Goal: Task Accomplishment & Management: Manage account settings

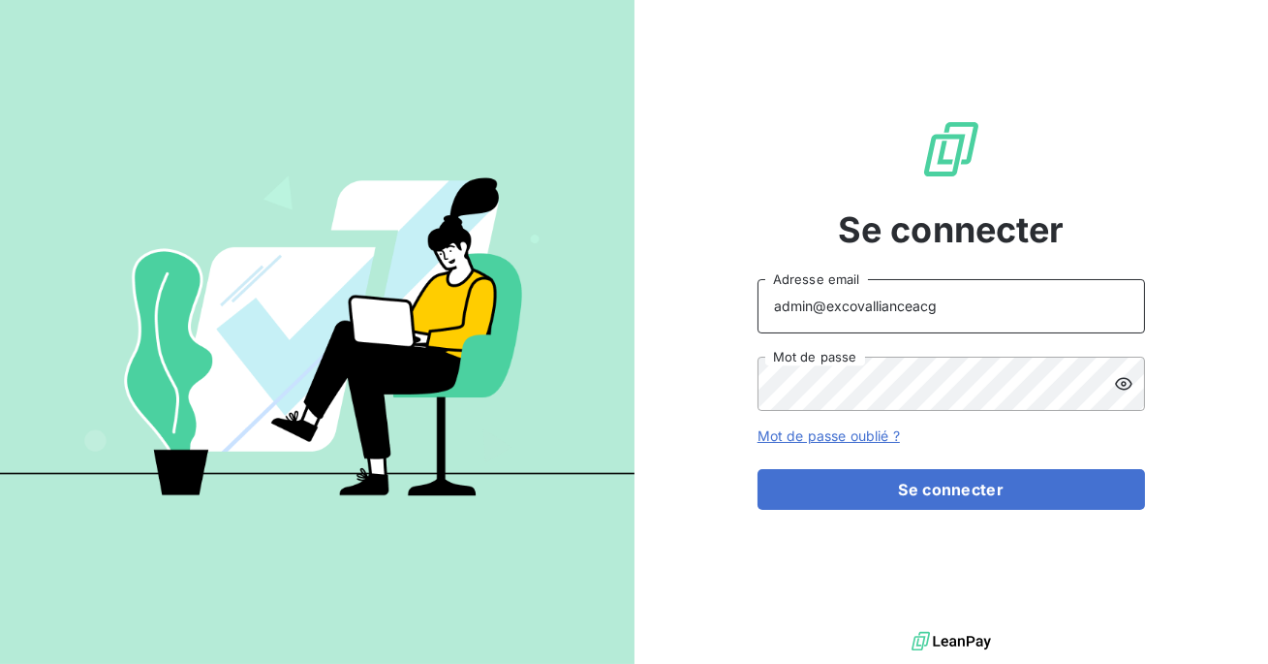
click at [968, 302] on input "admin@excovallianceacg" at bounding box center [950, 306] width 387 height 54
click at [953, 316] on input "admin@excovalliance" at bounding box center [950, 306] width 387 height 54
type input "admin@excovallianceconseils"
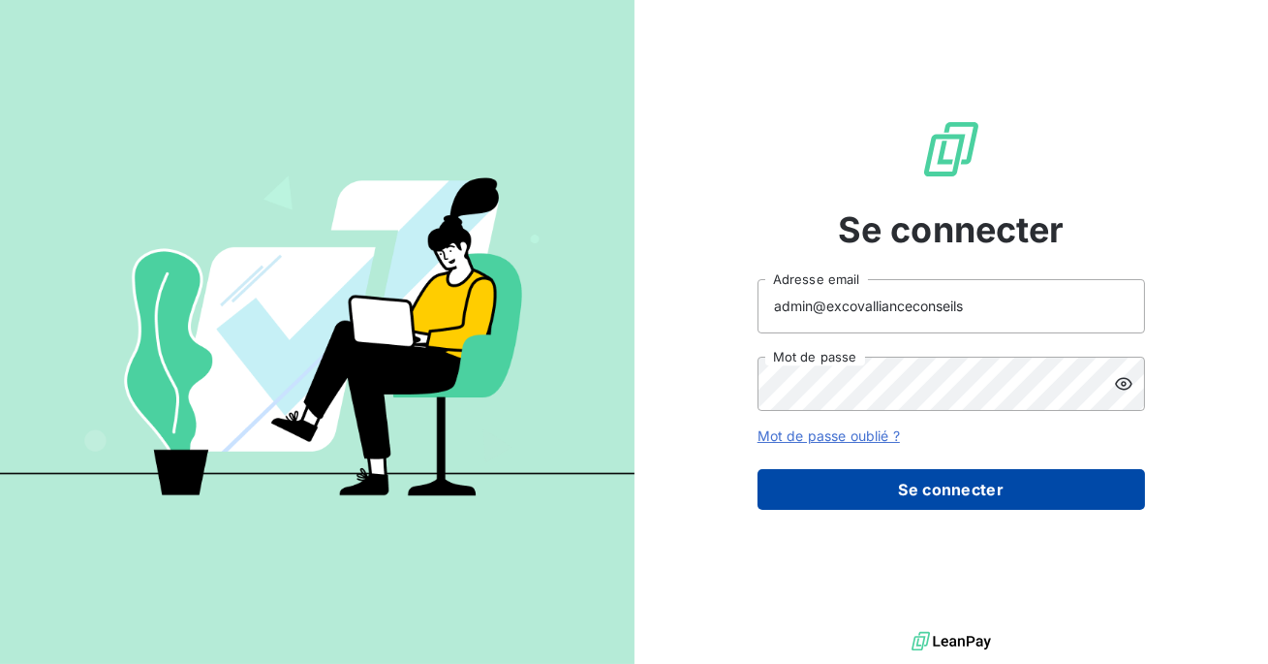
click at [920, 499] on button "Se connecter" at bounding box center [950, 489] width 387 height 41
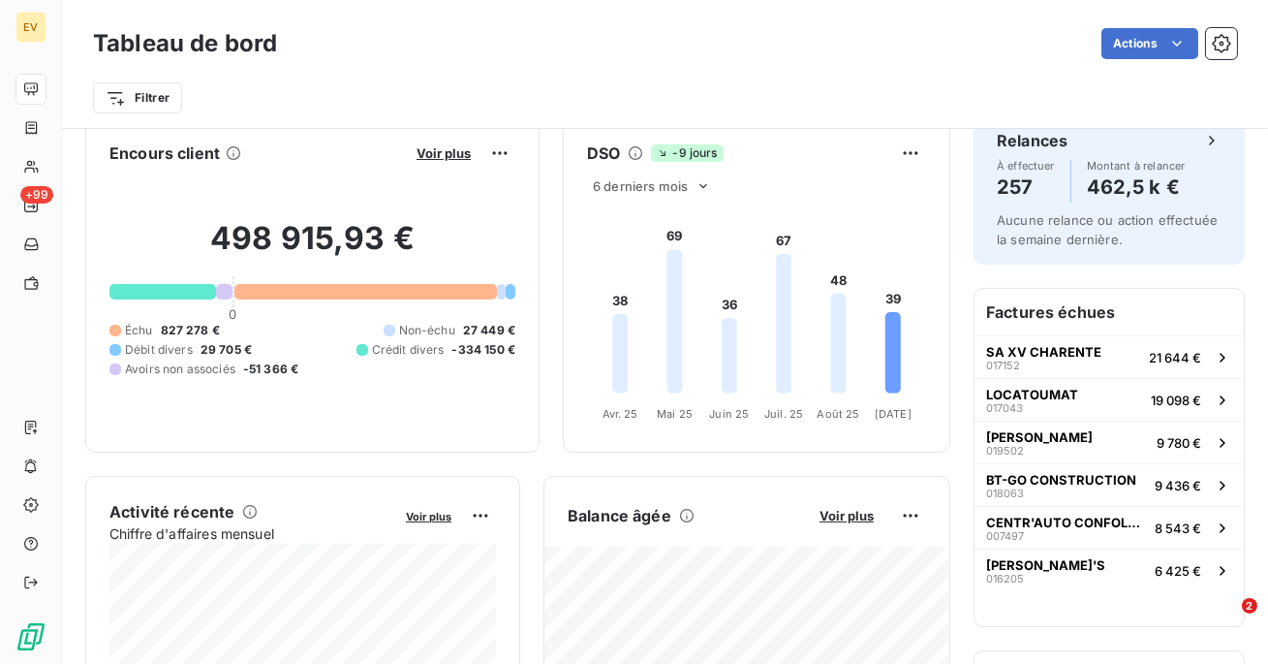
scroll to position [17, 0]
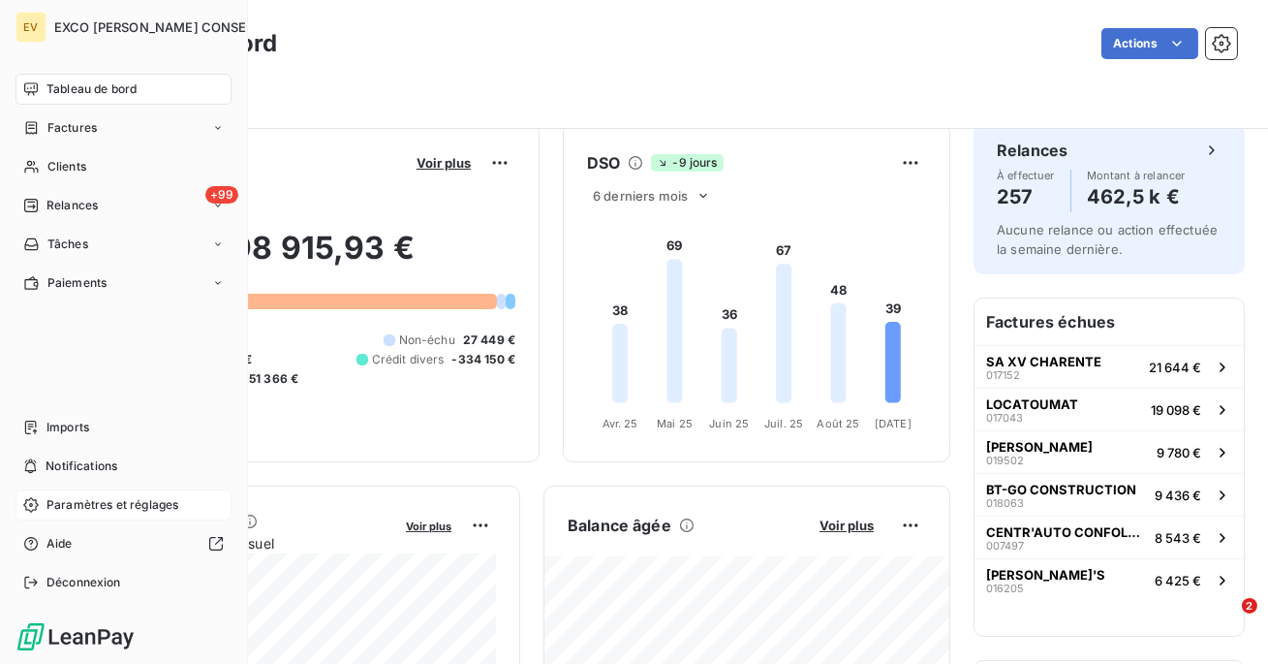
click at [116, 492] on div "Paramètres et réglages" at bounding box center [123, 504] width 216 height 31
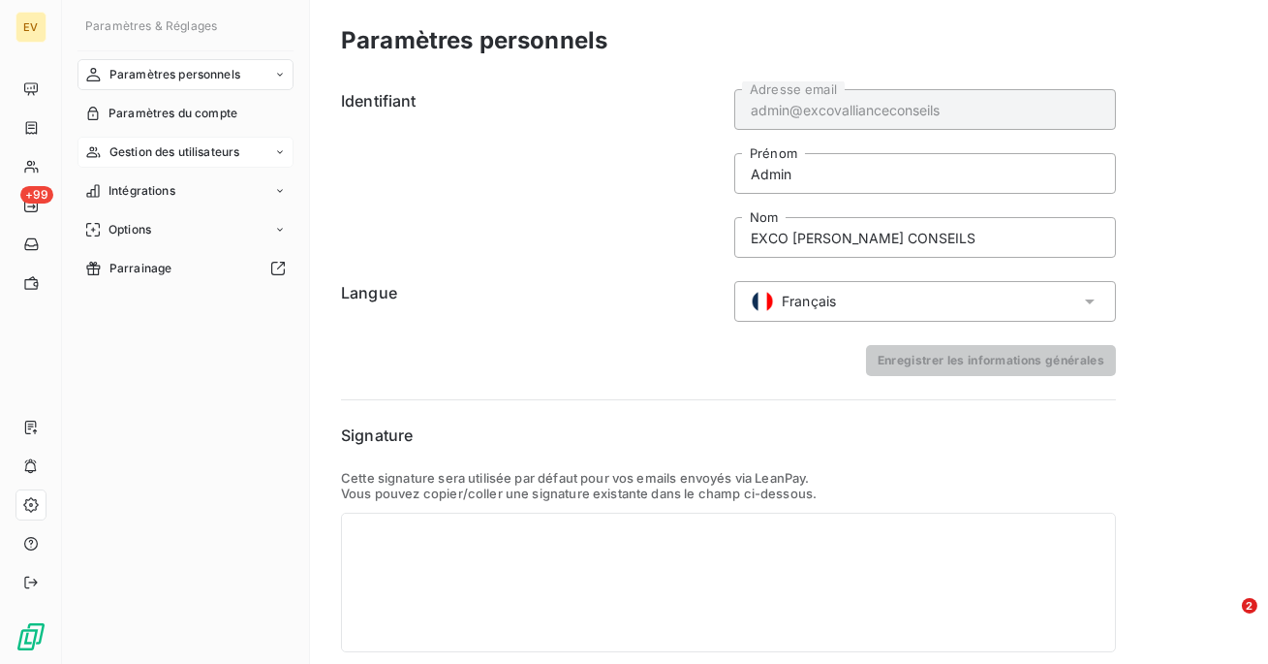
click at [167, 153] on span "Gestion des utilisateurs" at bounding box center [174, 151] width 131 height 17
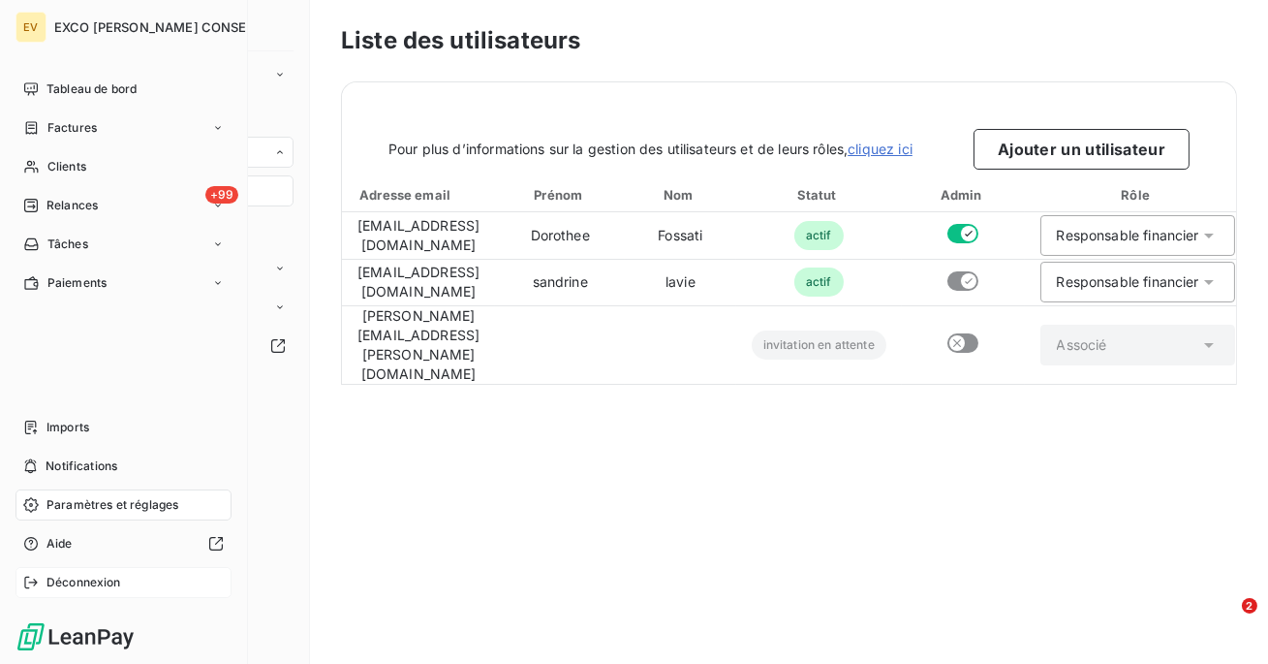
click at [76, 582] on span "Déconnexion" at bounding box center [83, 581] width 75 height 17
